Goal: Go to known website: Access a specific website the user already knows

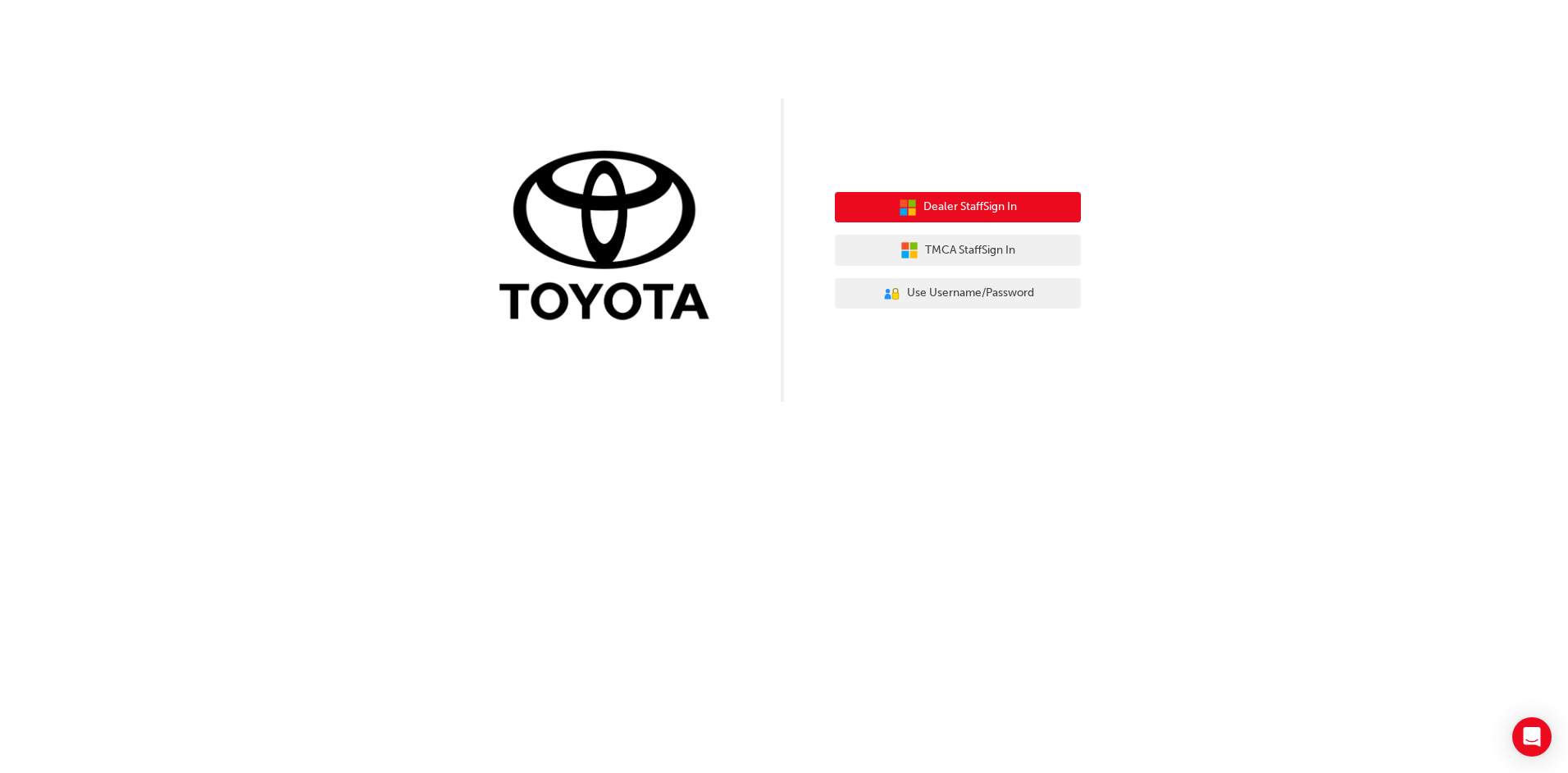
click at [1034, 203] on button "Dealer Staff Sign In" at bounding box center [958, 207] width 246 height 32
